Goal: Find specific page/section: Find specific page/section

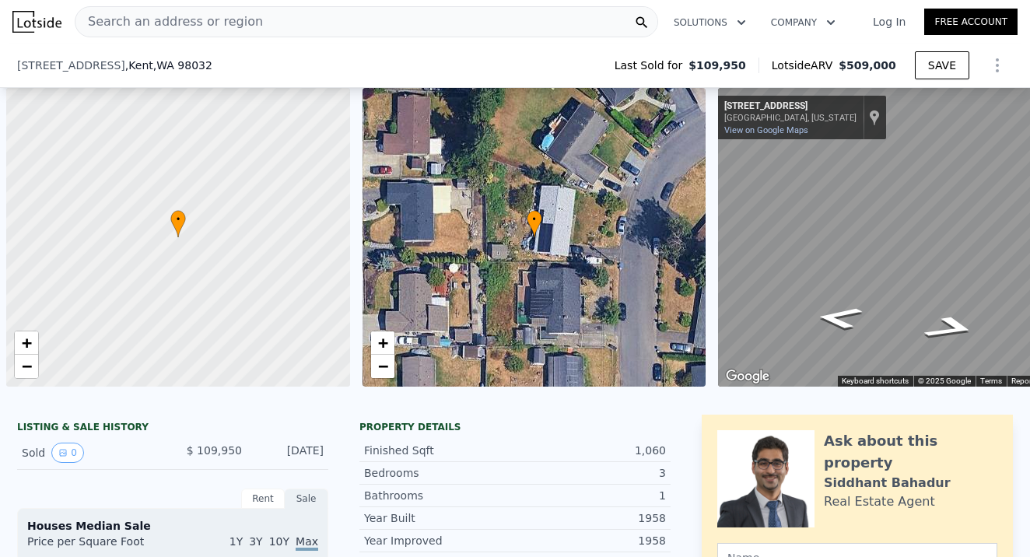
scroll to position [0, 44]
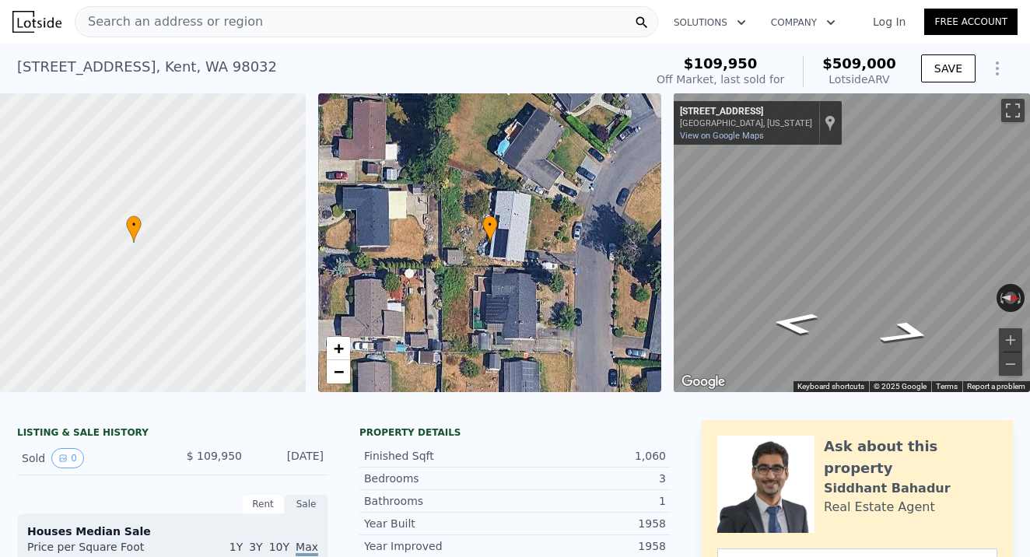
click at [171, 14] on span "Search an address or region" at bounding box center [168, 21] width 187 height 19
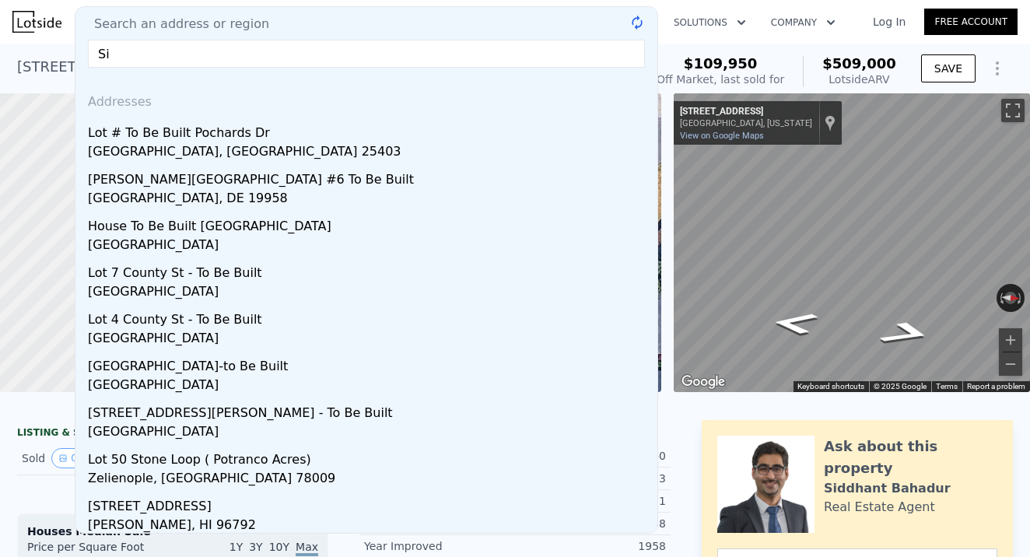
type input "S"
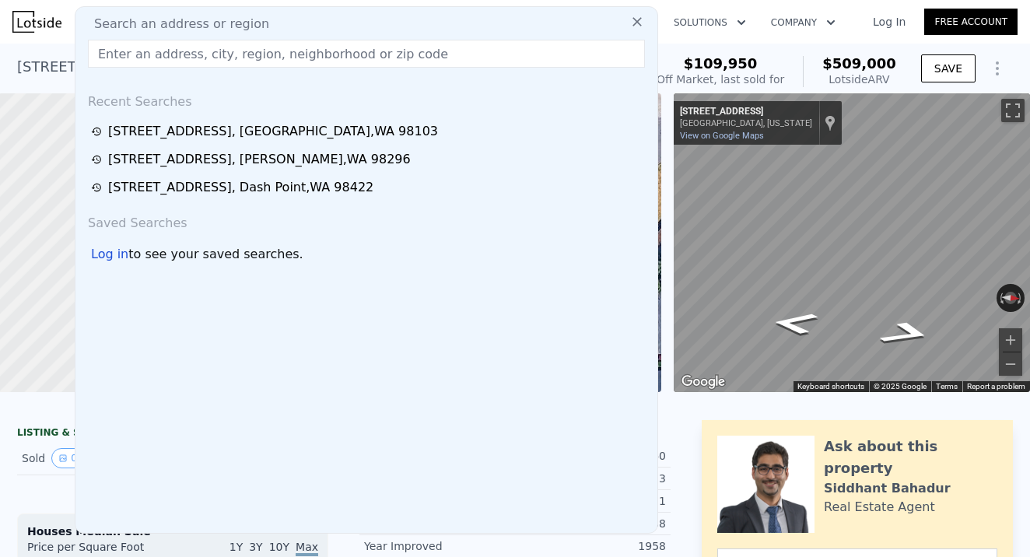
click at [115, 45] on input "text" at bounding box center [366, 54] width 557 height 28
paste input "[STREET_ADDRESS]"
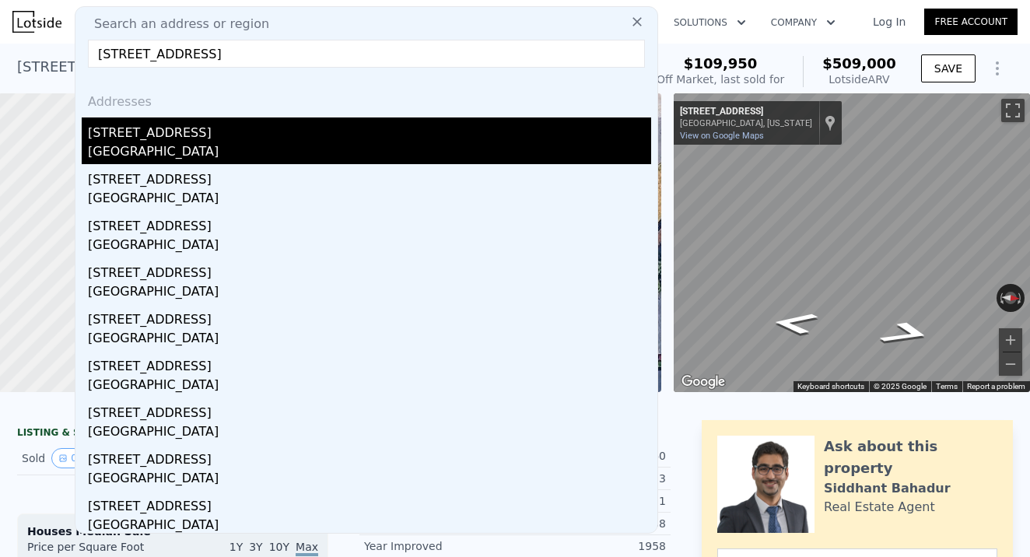
type input "[STREET_ADDRESS]"
click at [176, 142] on div "[STREET_ADDRESS]" at bounding box center [369, 129] width 563 height 25
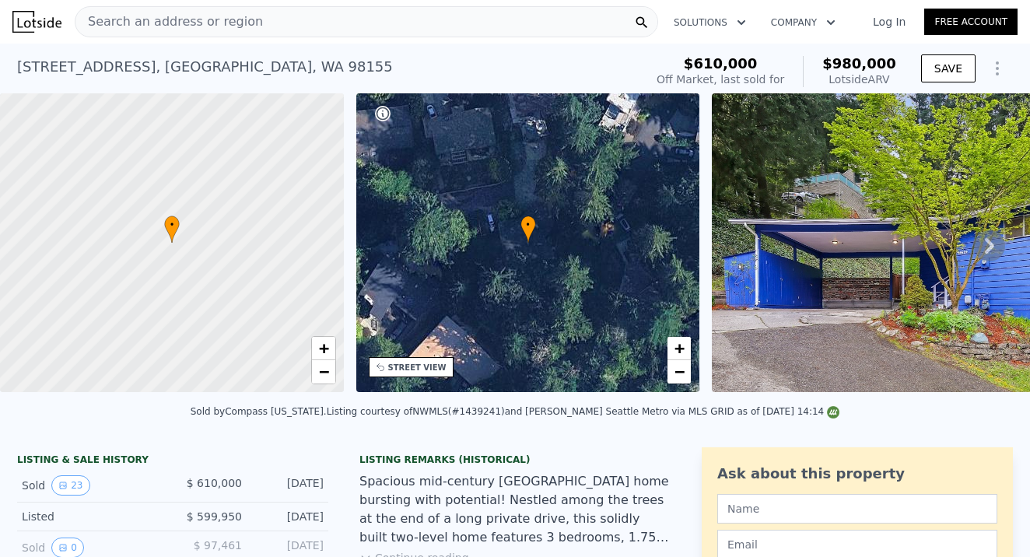
click at [163, 12] on span "Search an address or region" at bounding box center [168, 21] width 187 height 19
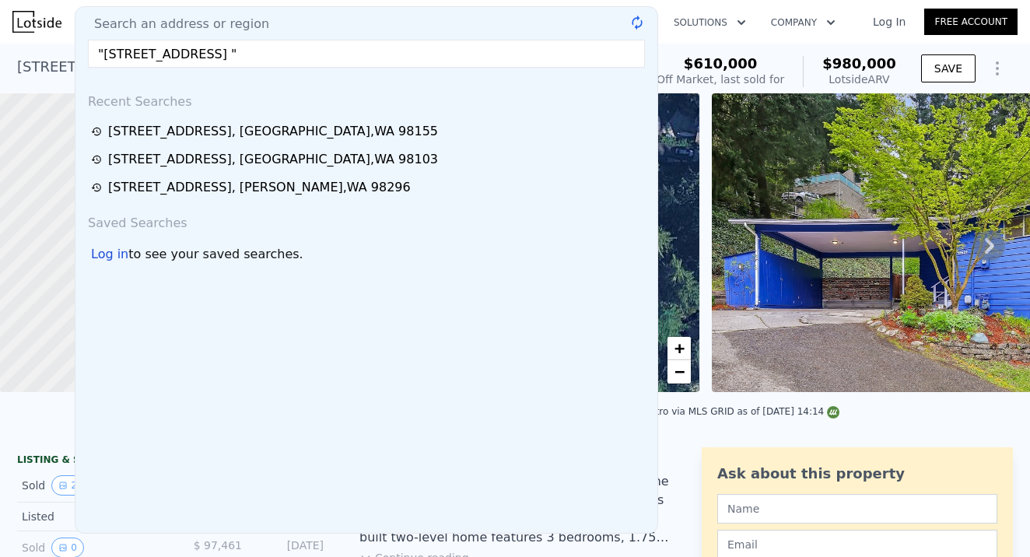
click at [108, 50] on input ""[STREET_ADDRESS] "" at bounding box center [366, 54] width 557 height 28
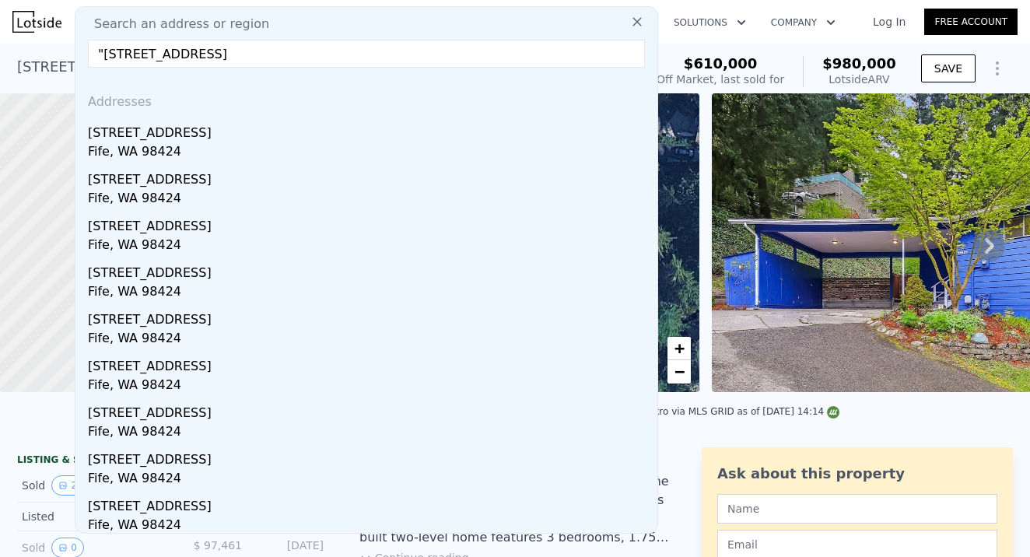
click at [105, 50] on input ""[STREET_ADDRESS]" at bounding box center [366, 54] width 557 height 28
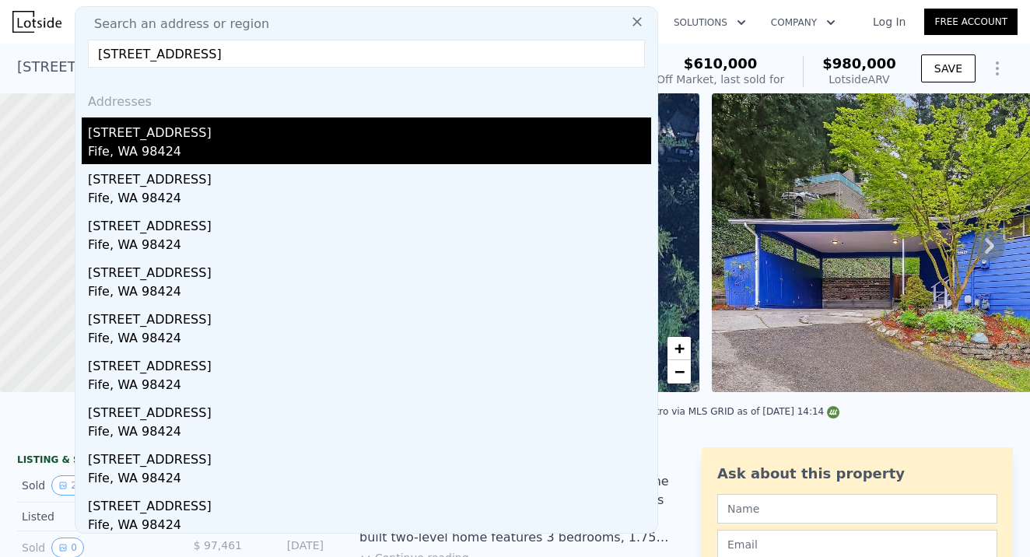
type input "[STREET_ADDRESS]"
click at [177, 144] on div "Fife, WA 98424" at bounding box center [369, 153] width 563 height 22
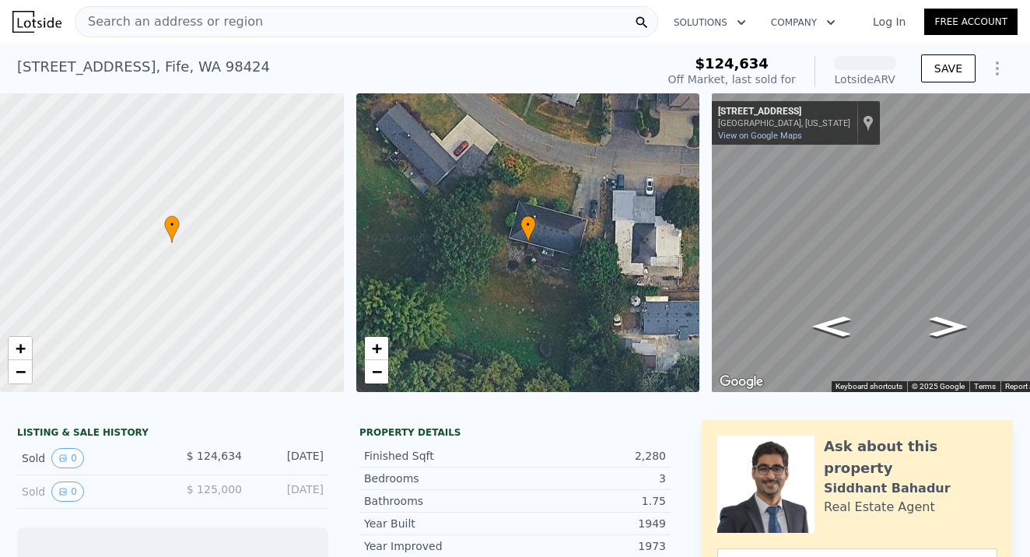
scroll to position [283, 0]
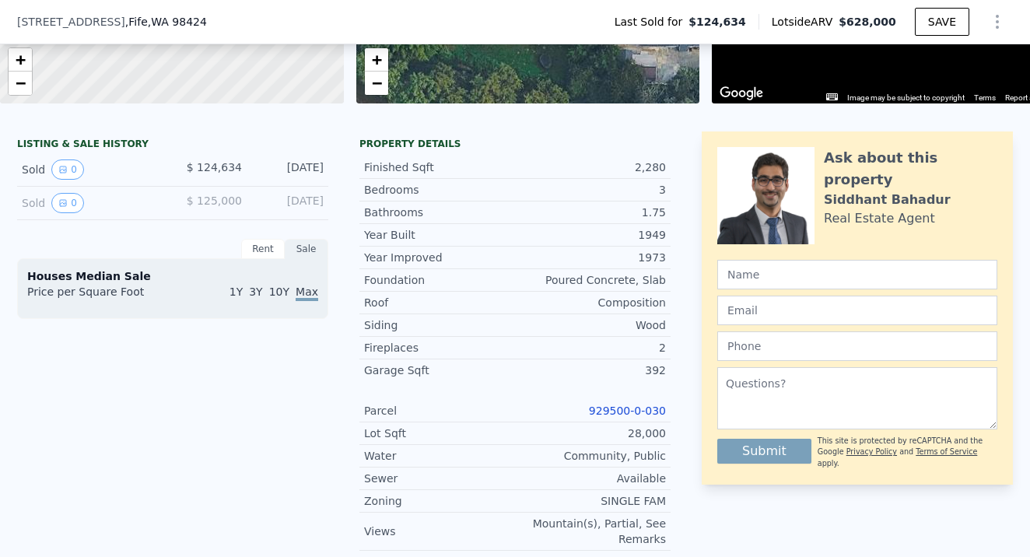
click at [649, 409] on link "929500-0-030" at bounding box center [627, 410] width 77 height 12
